Goal: Transaction & Acquisition: Purchase product/service

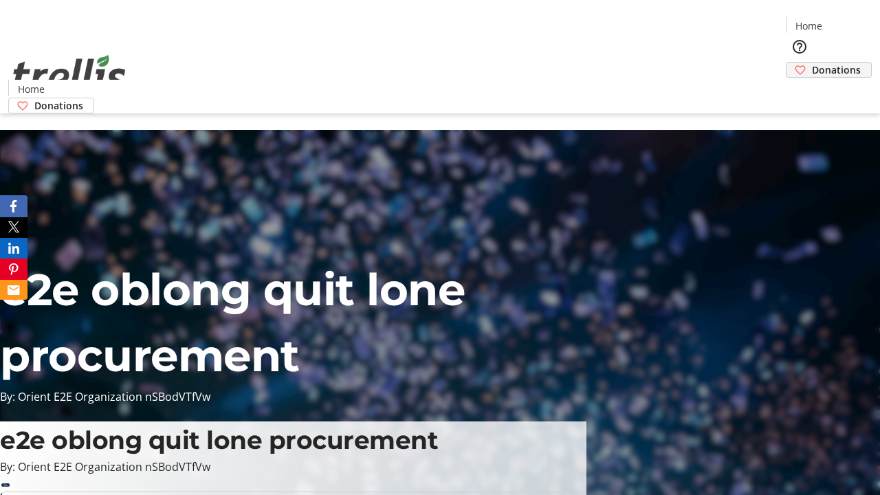
click at [812, 63] on span "Donations" at bounding box center [836, 70] width 49 height 14
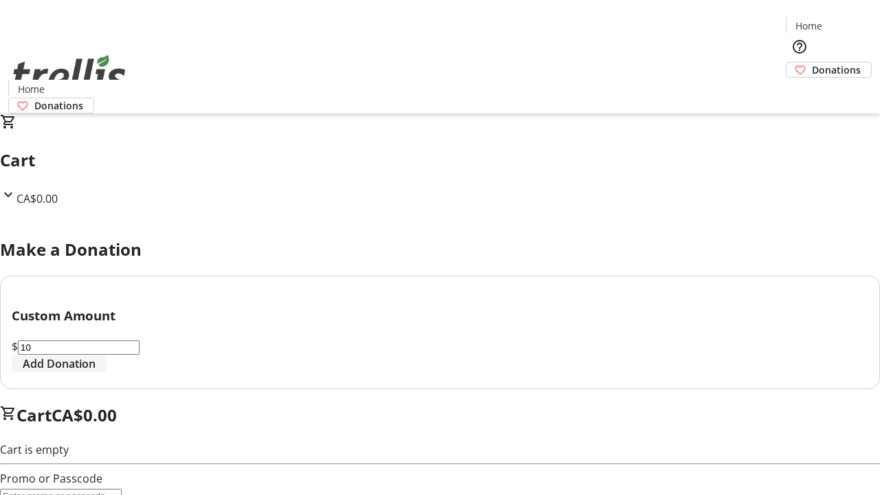
click at [96, 372] on span "Add Donation" at bounding box center [59, 364] width 73 height 17
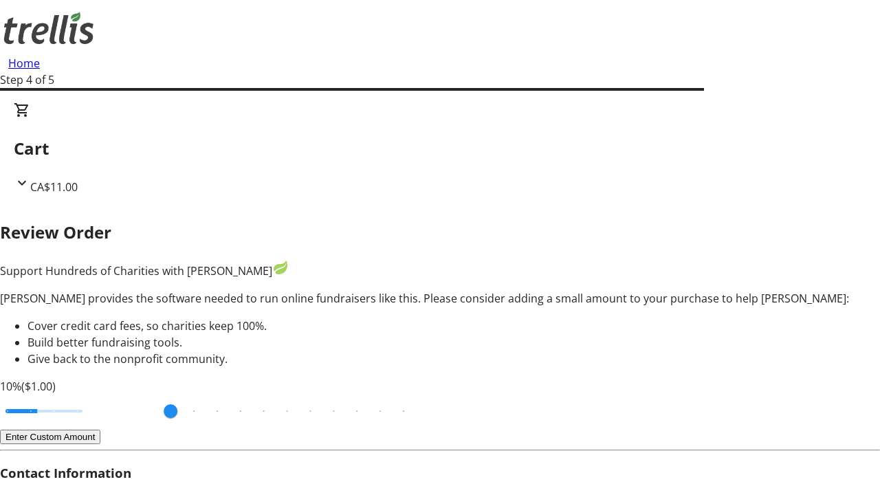
click at [100, 430] on button "Enter Custom Amount" at bounding box center [50, 437] width 100 height 14
